Goal: Task Accomplishment & Management: Use online tool/utility

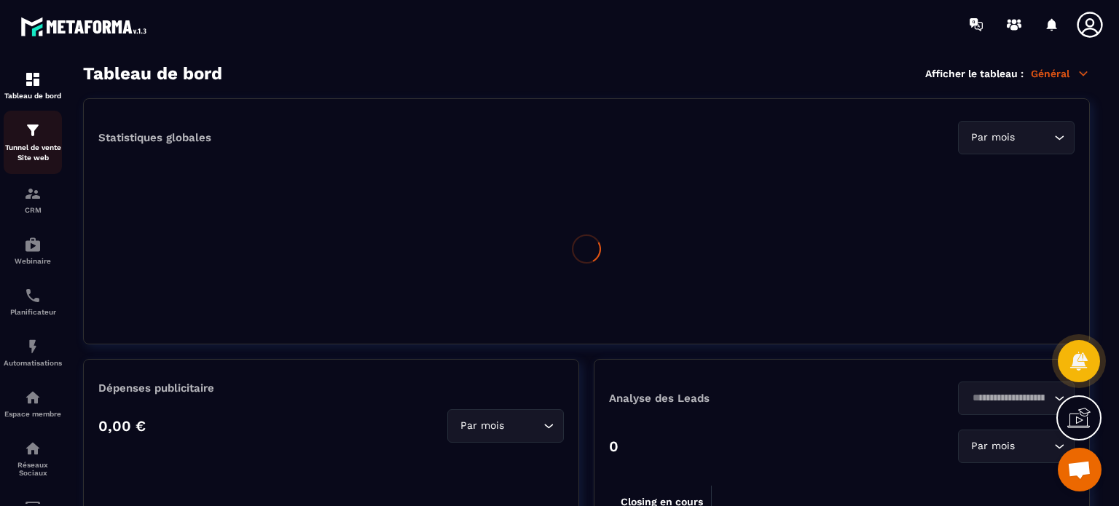
click at [47, 148] on p "Tunnel de vente Site web" at bounding box center [33, 153] width 58 height 20
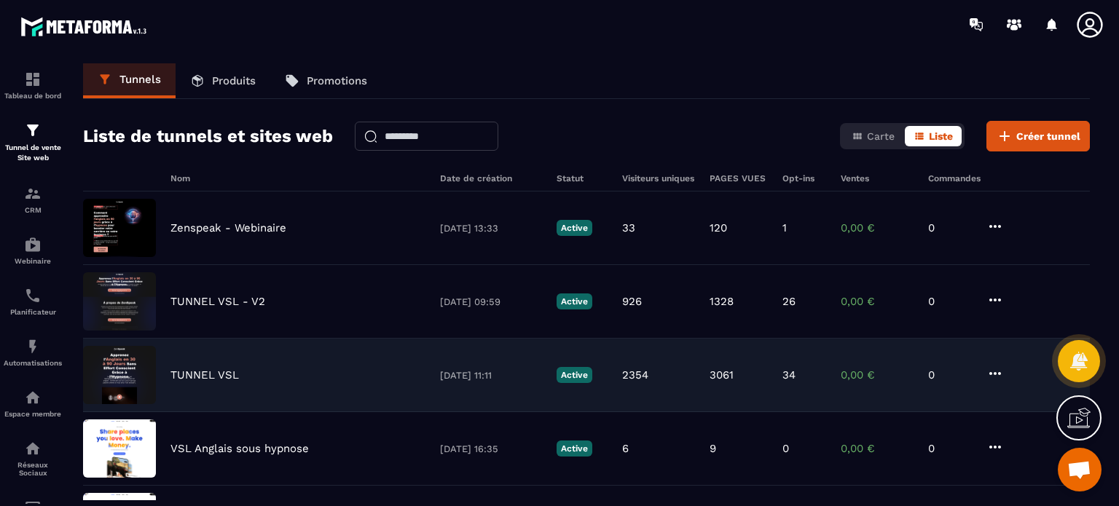
click at [195, 364] on div "TUNNEL VSL 15/07/2025 11:11 Active 2354 3061 34 0,00 € 0" at bounding box center [586, 376] width 1007 height 74
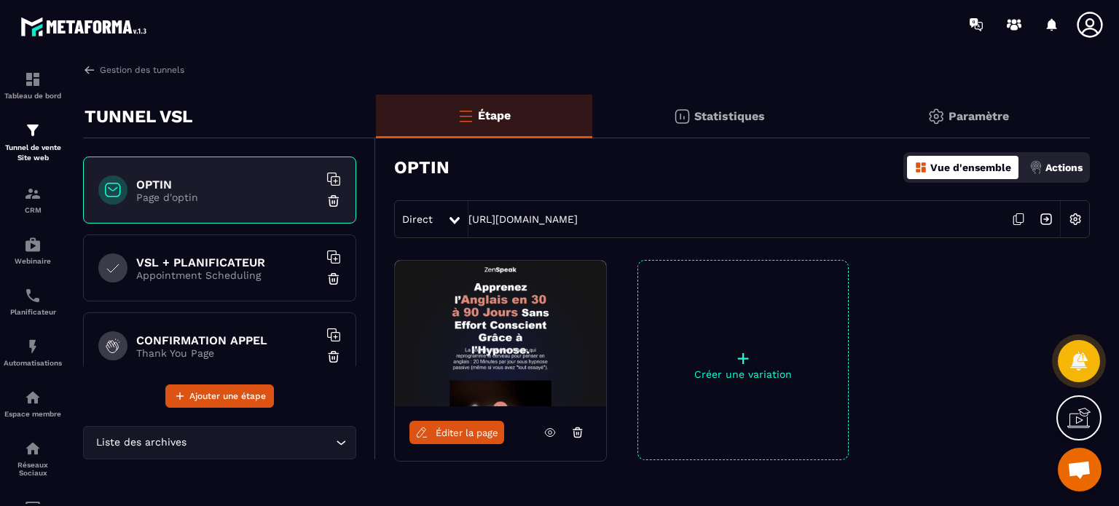
click at [455, 434] on span "Éditer la page" at bounding box center [467, 433] width 63 height 11
